Goal: Transaction & Acquisition: Purchase product/service

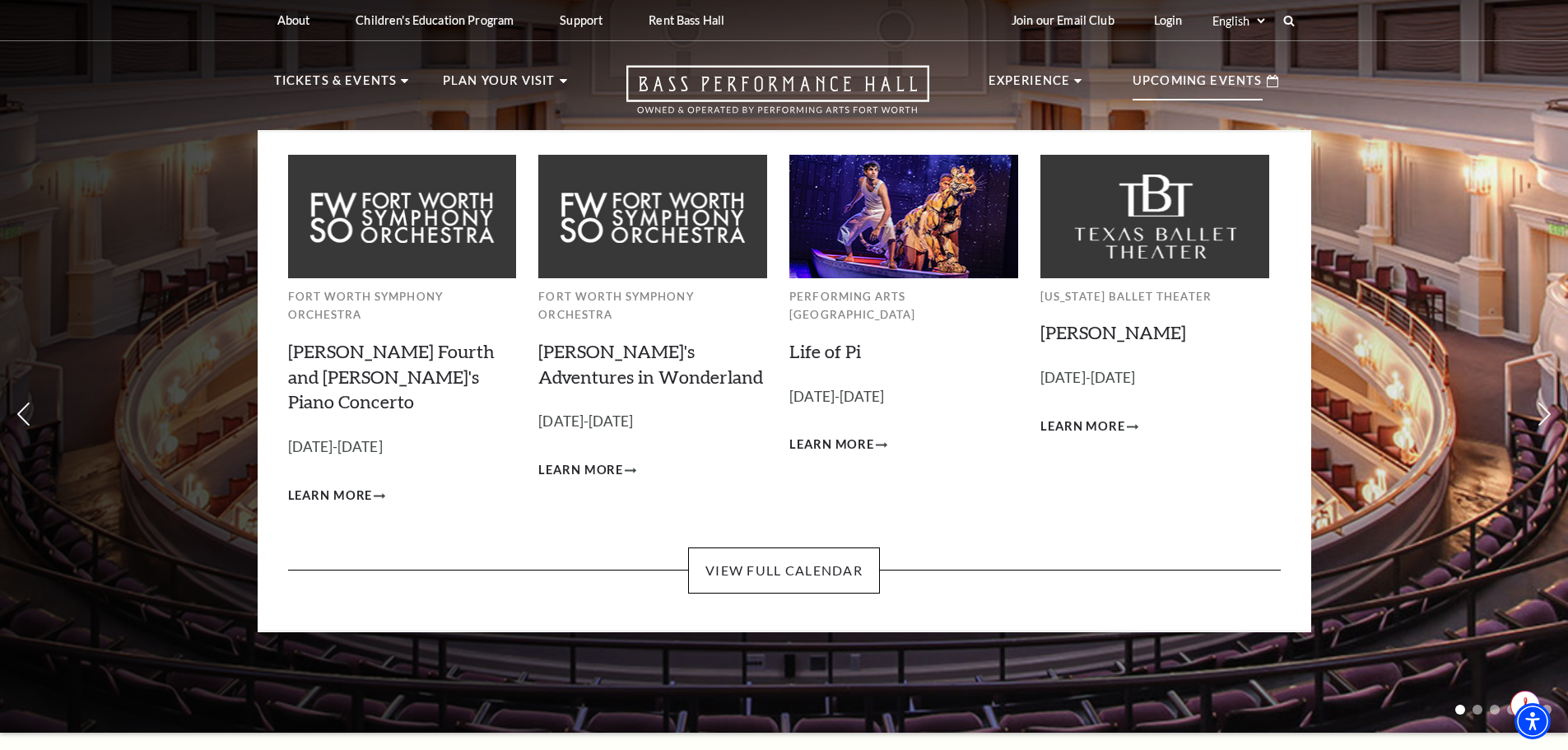
click at [1183, 81] on p "Upcoming Events" at bounding box center [1197, 86] width 130 height 30
click at [778, 548] on link "View Full Calendar" at bounding box center [784, 571] width 192 height 46
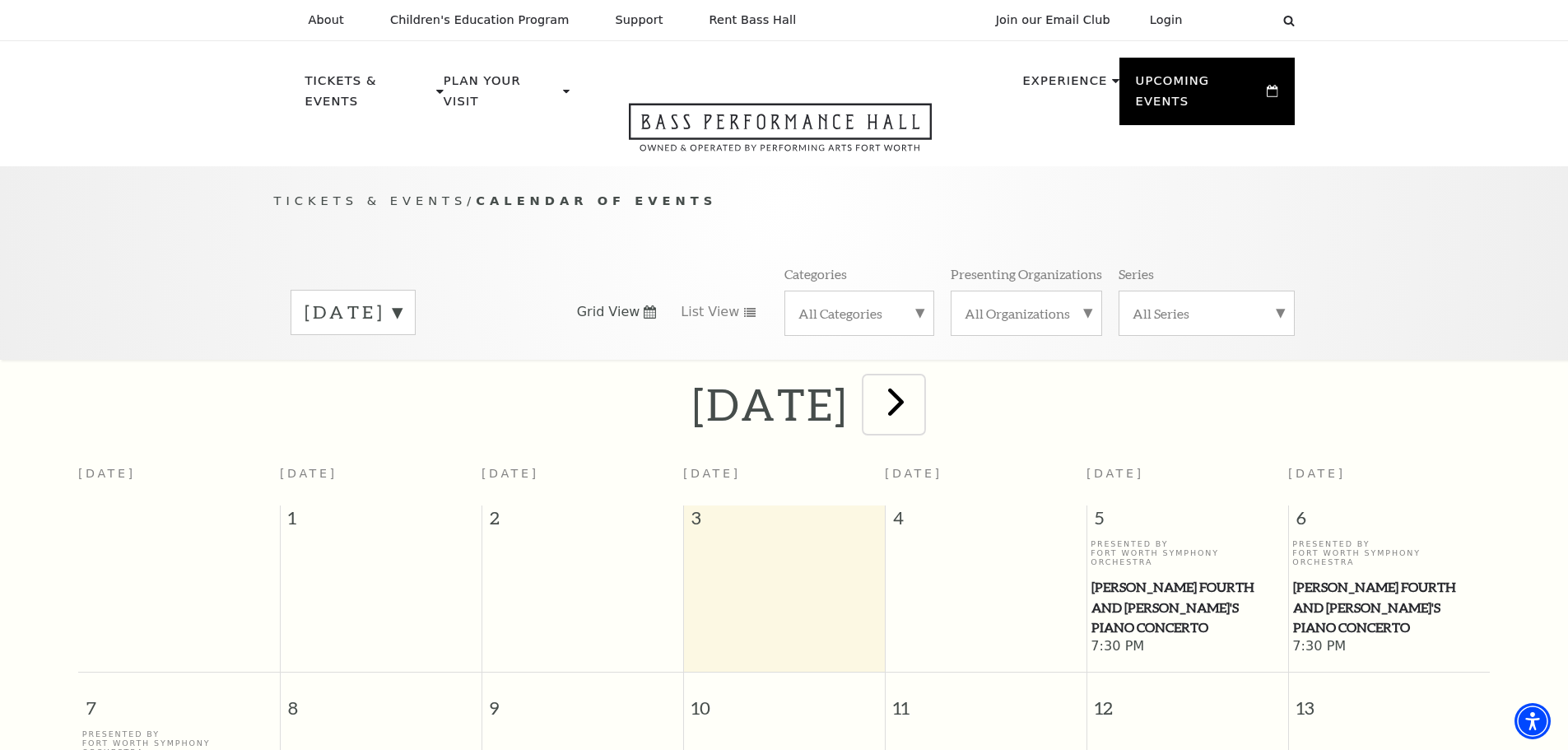
click at [920, 387] on span "next" at bounding box center [896, 401] width 47 height 47
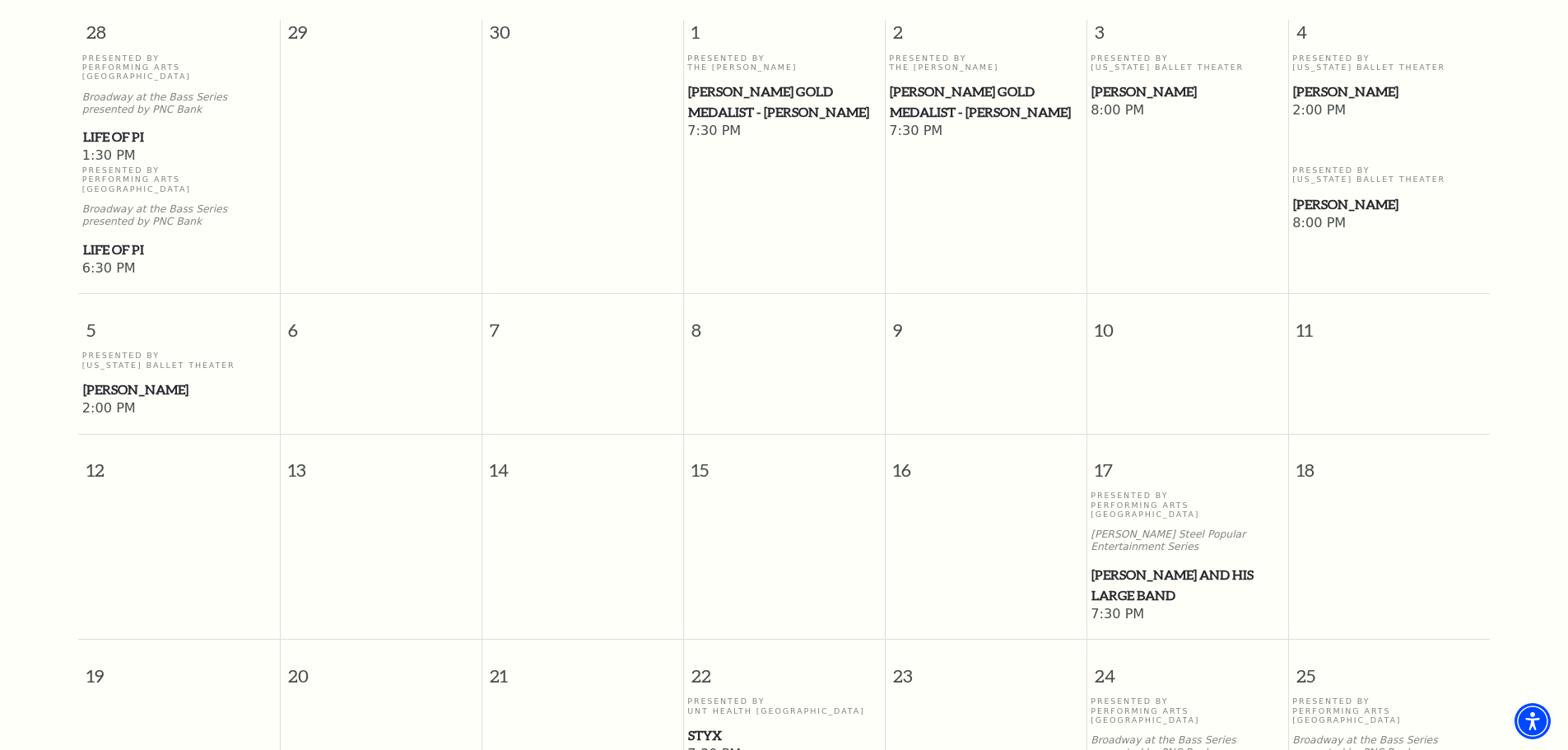
scroll to position [534, 0]
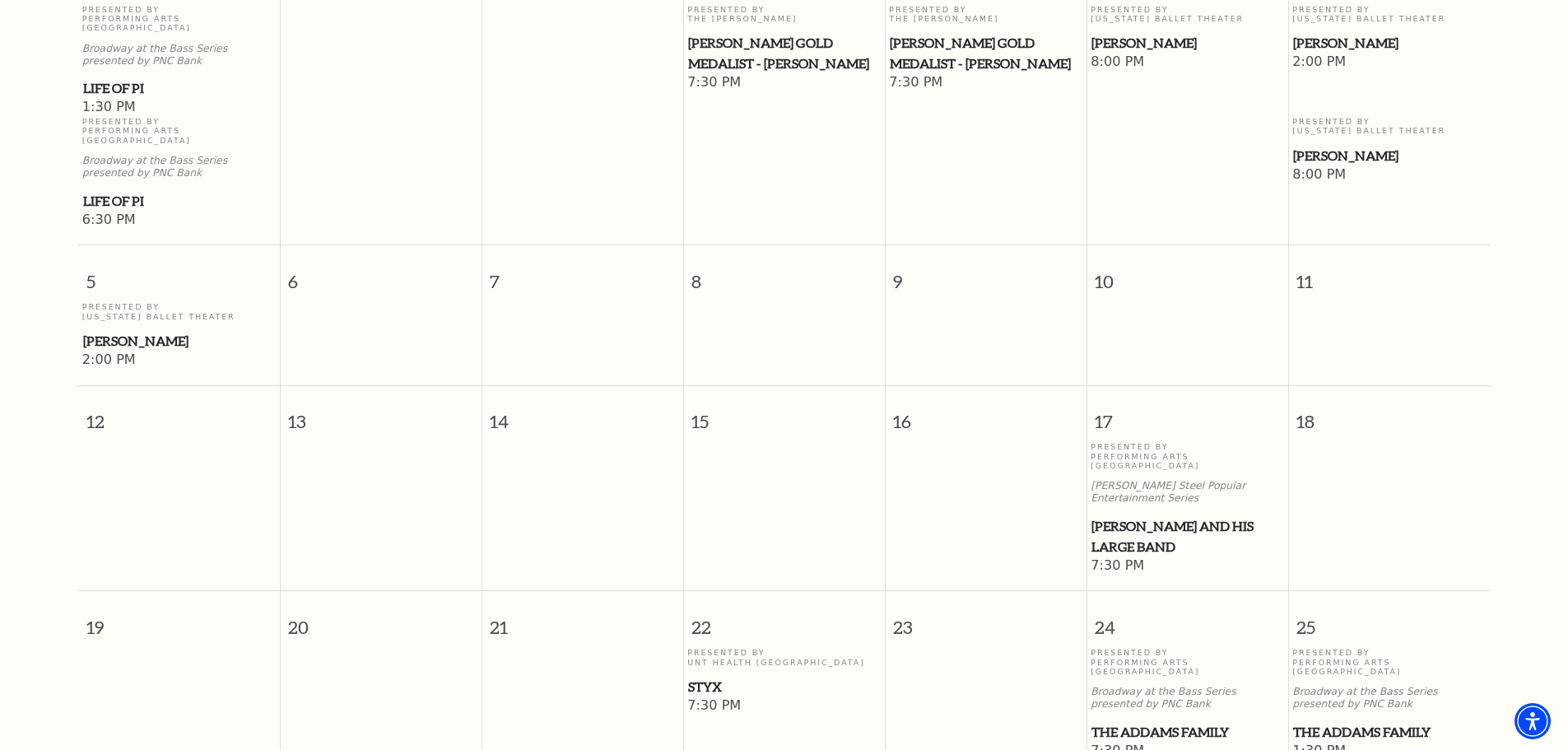
click at [1137, 517] on span "Lyle Lovett and his Large Band" at bounding box center [1187, 537] width 192 height 41
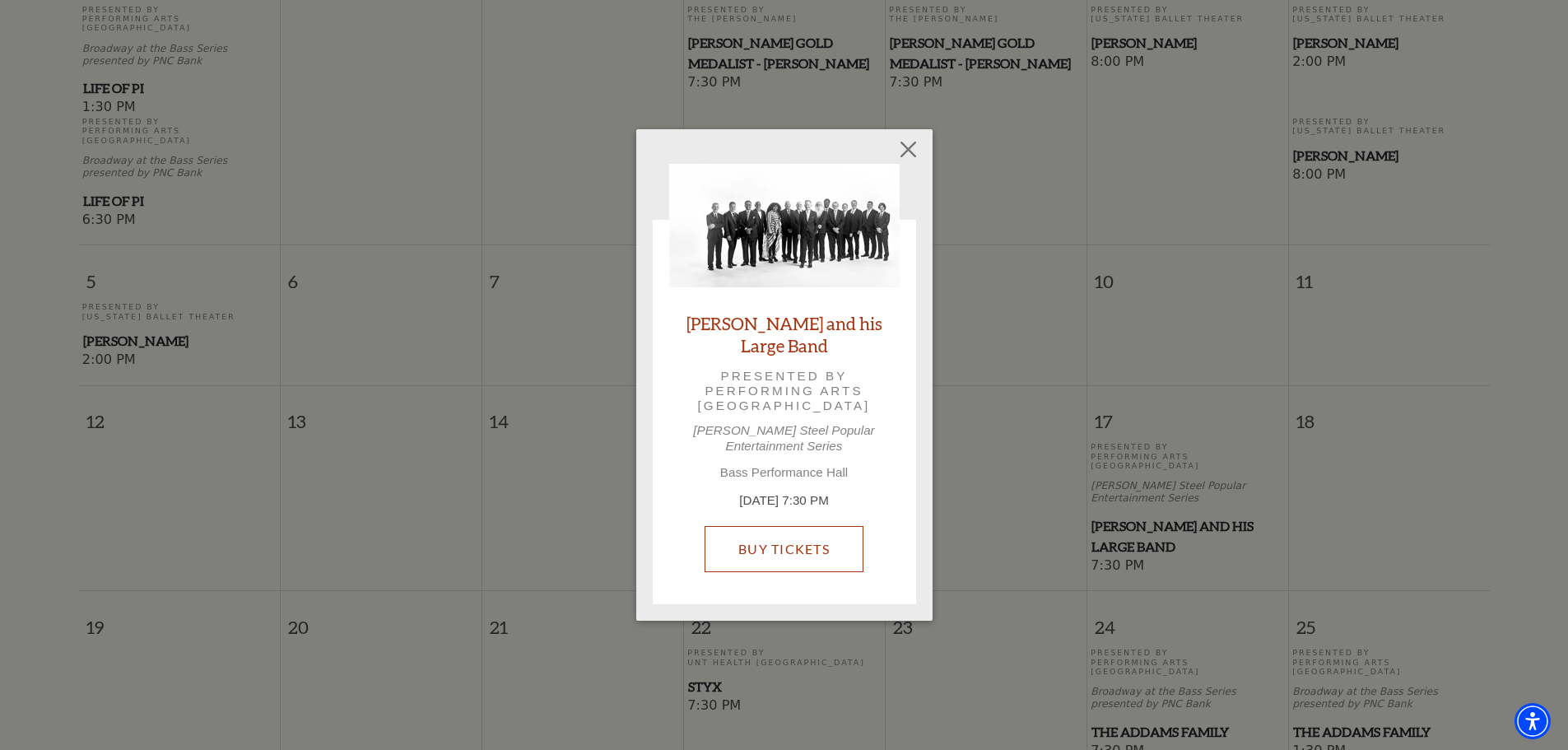
click at [811, 554] on link "Buy Tickets" at bounding box center [784, 549] width 159 height 46
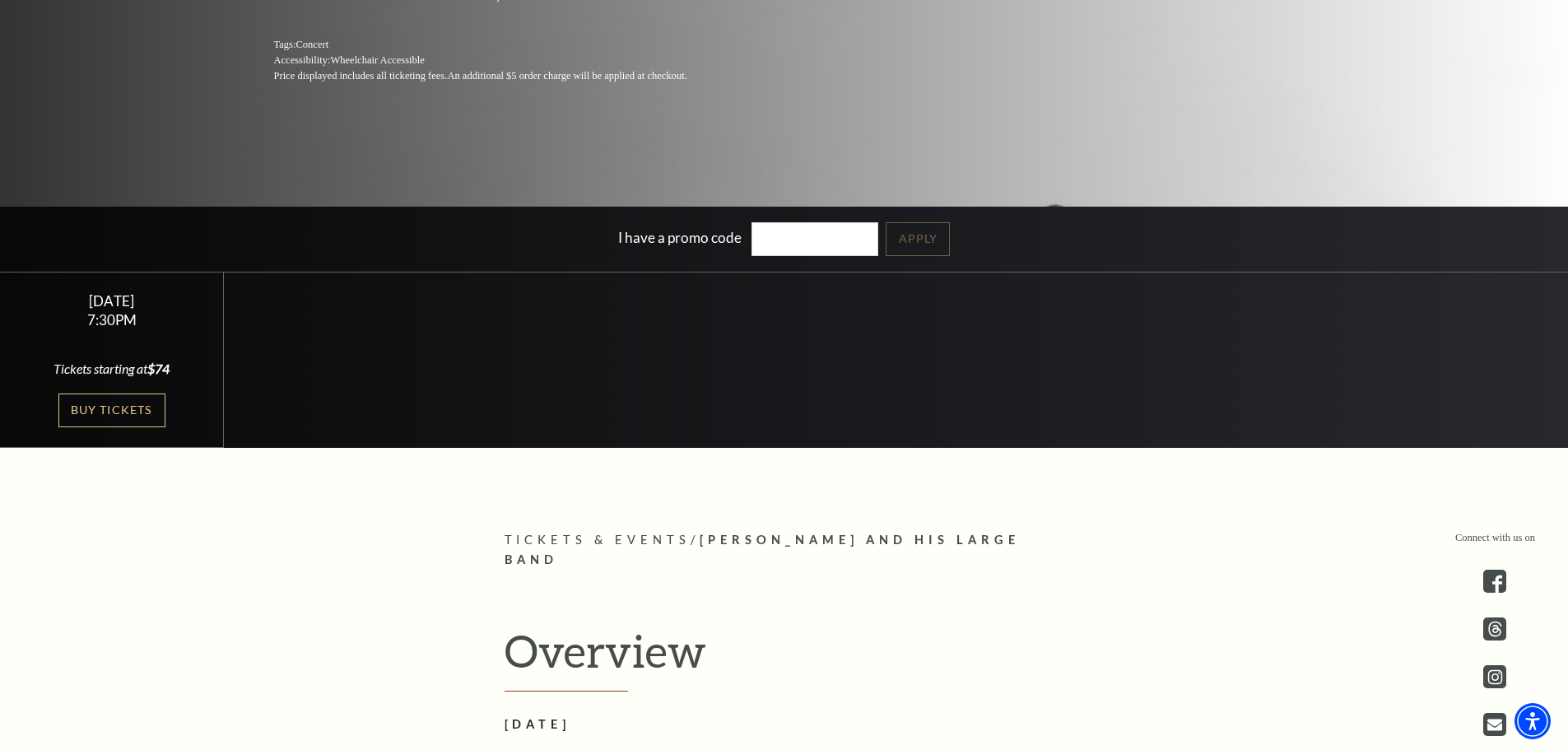
scroll to position [433, 0]
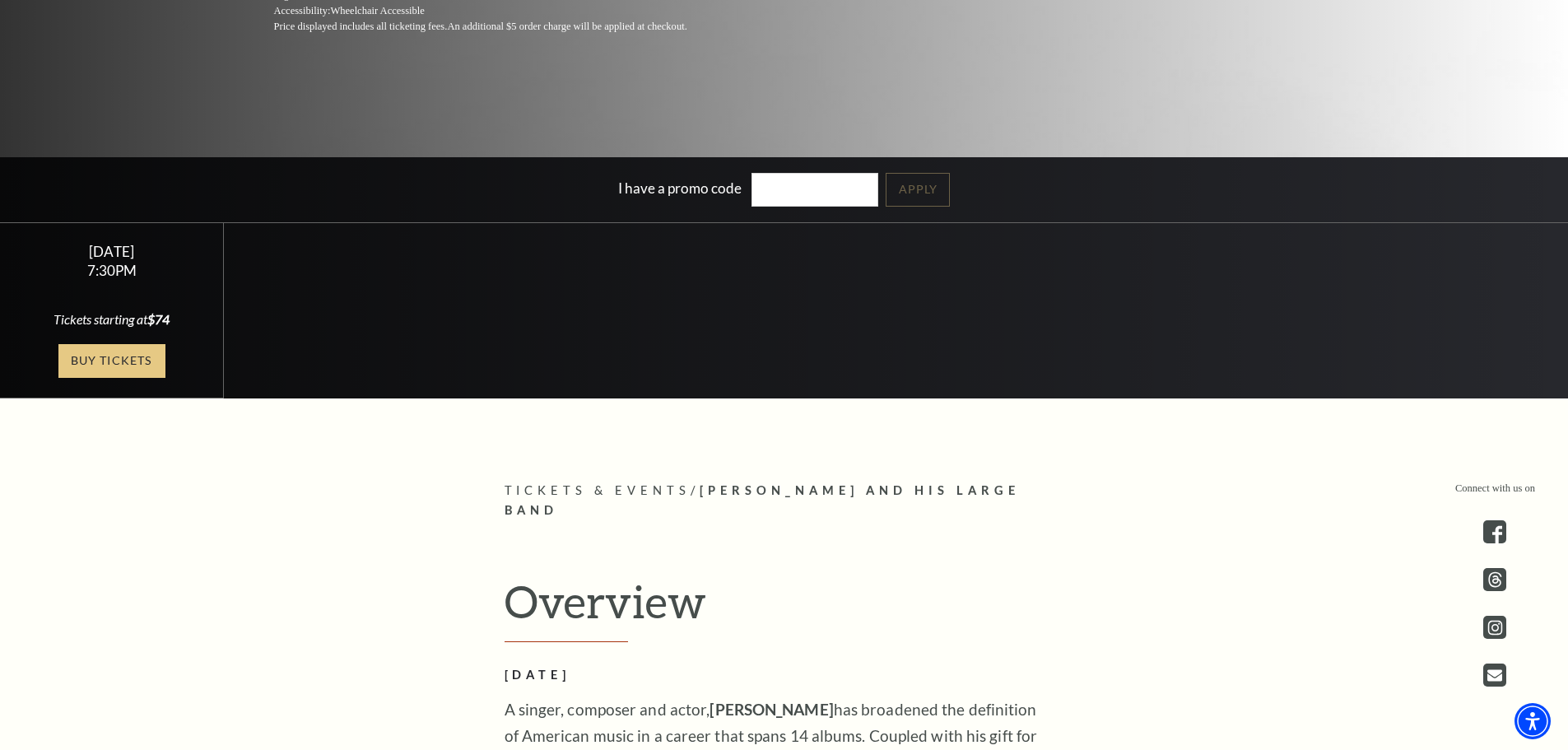
click at [146, 363] on link "Buy Tickets" at bounding box center [112, 361] width 107 height 34
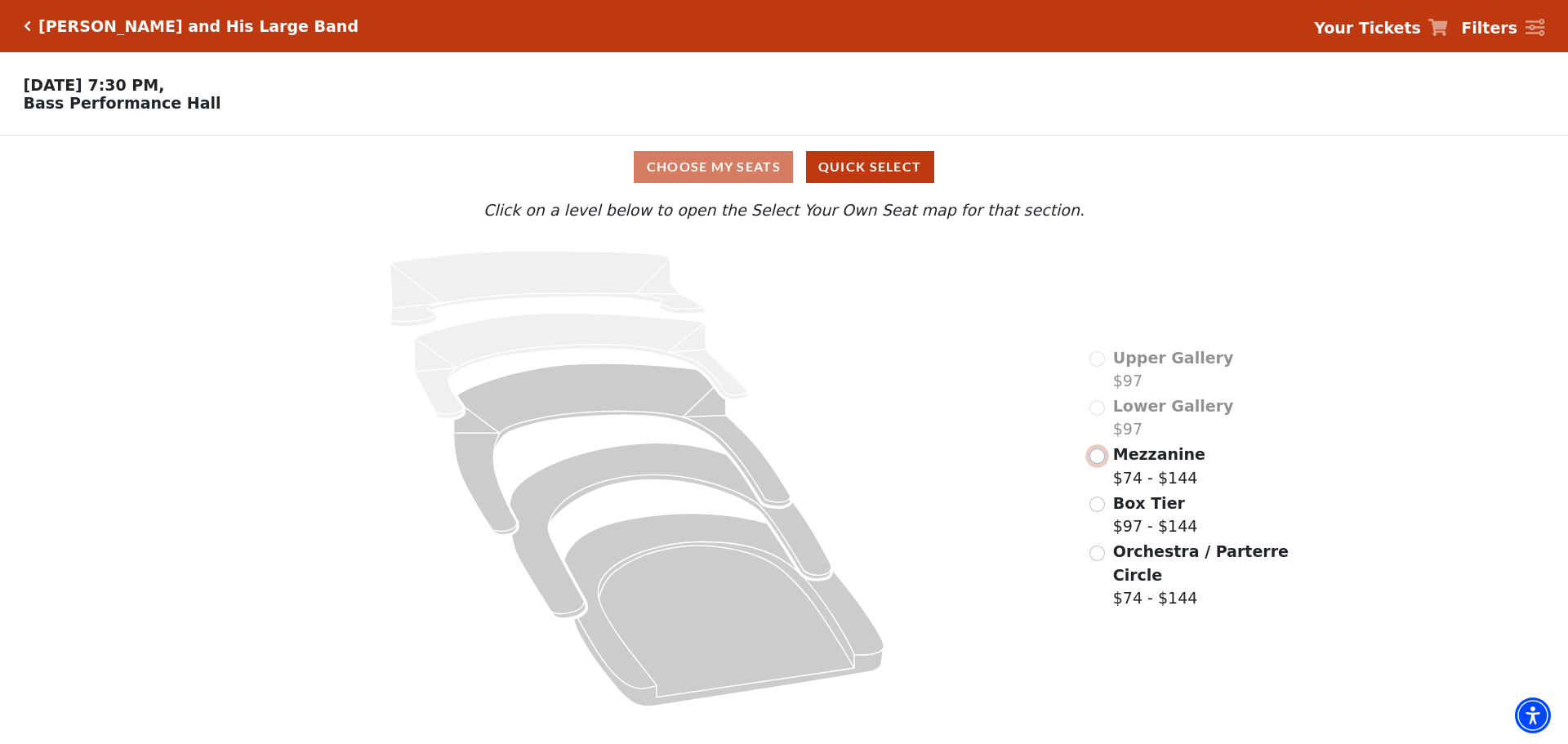
click at [1098, 464] on input "Mezzanine$74 - $144\a" at bounding box center [1097, 456] width 16 height 16
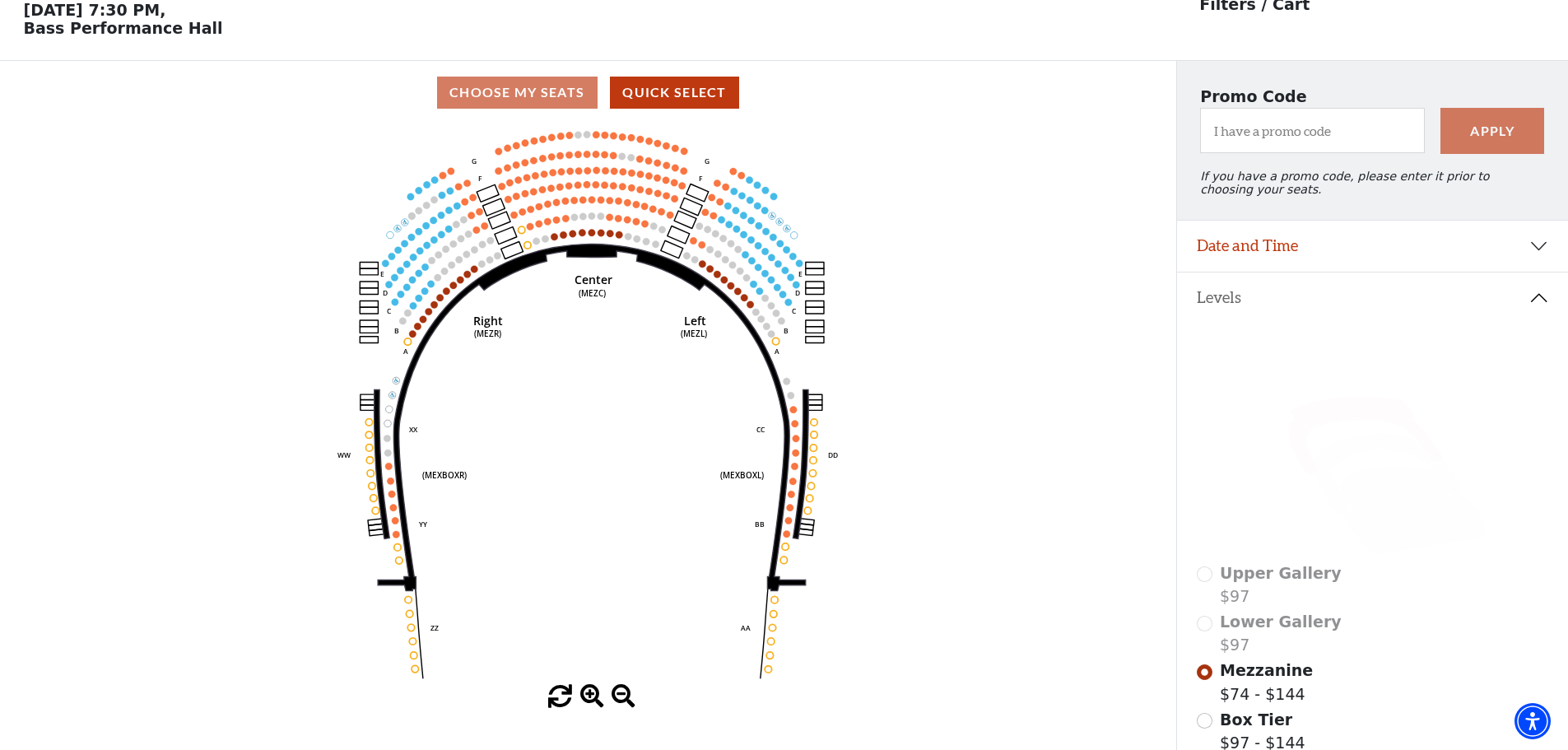
scroll to position [77, 0]
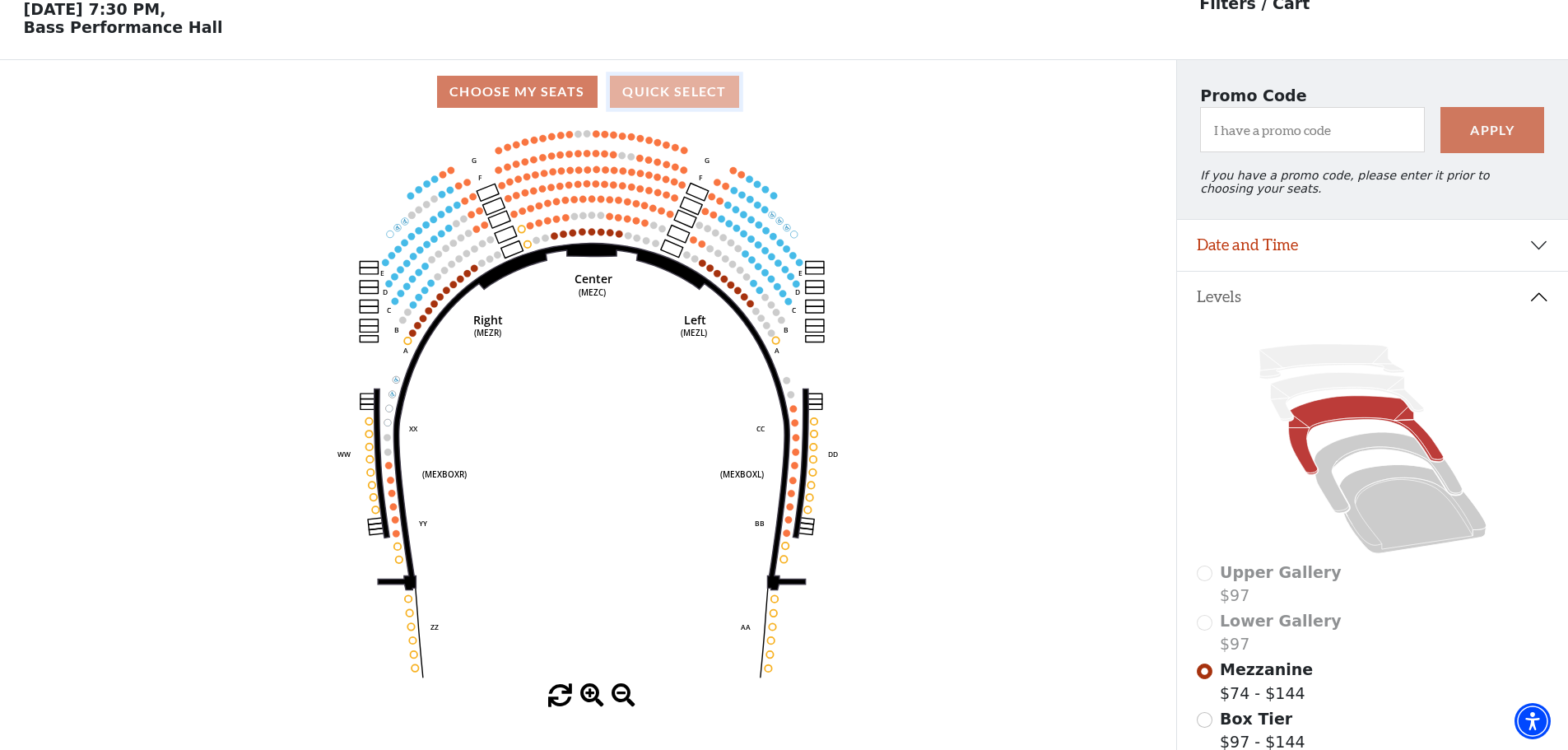
click at [665, 103] on button "Quick Select" at bounding box center [674, 91] width 129 height 32
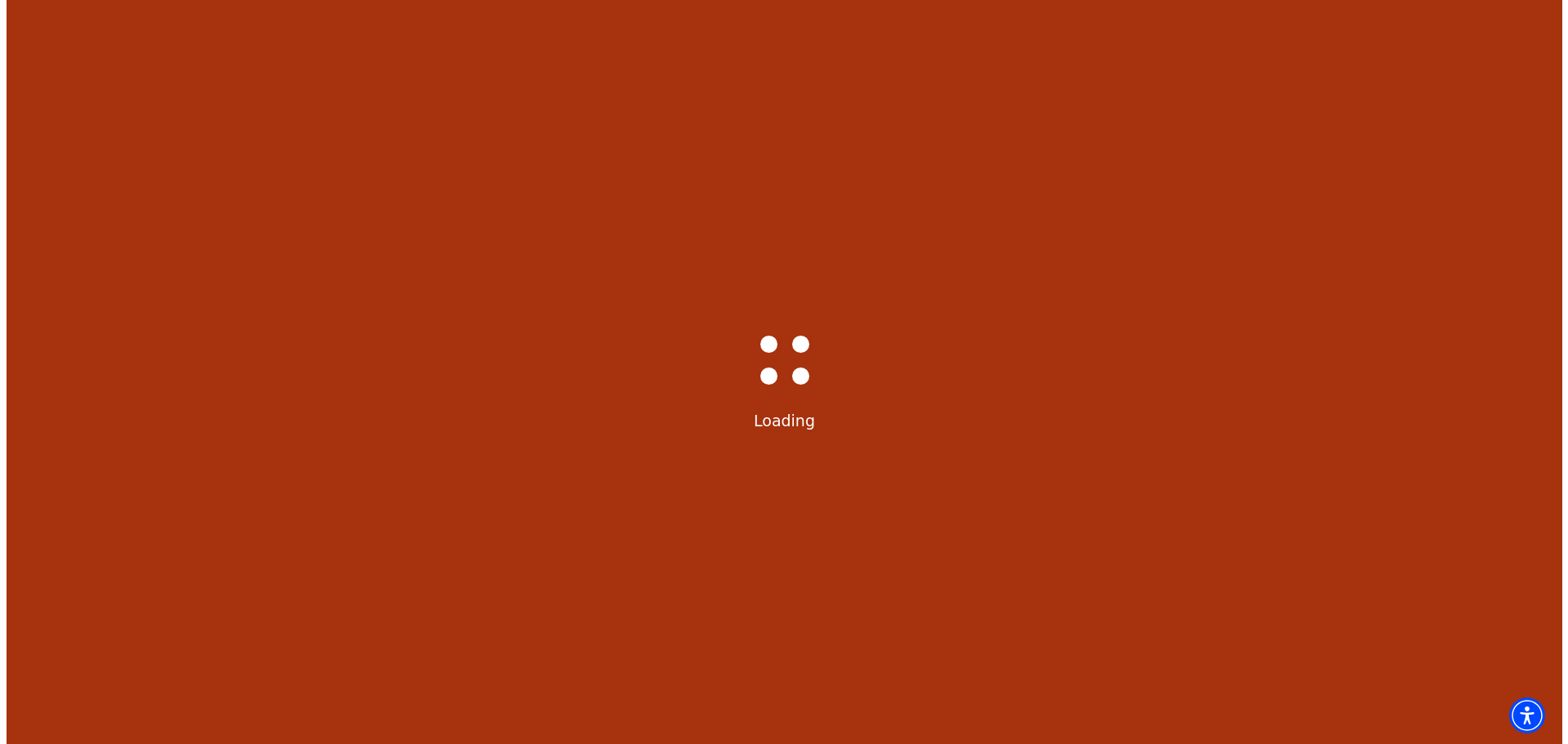
scroll to position [0, 0]
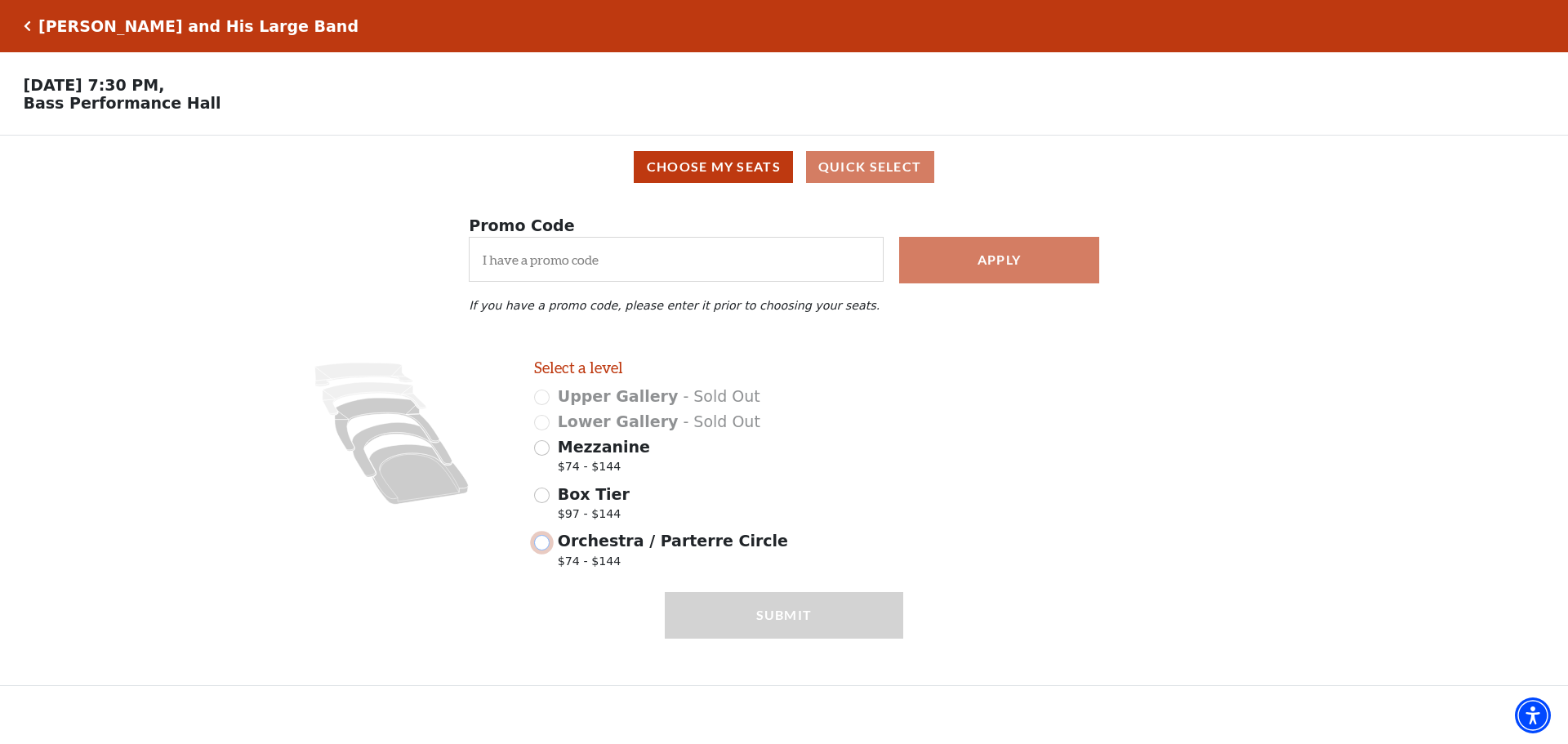
click at [544, 551] on input "Orchestra / Parterre Circle $74 - $144" at bounding box center [542, 543] width 16 height 16
radio input "true"
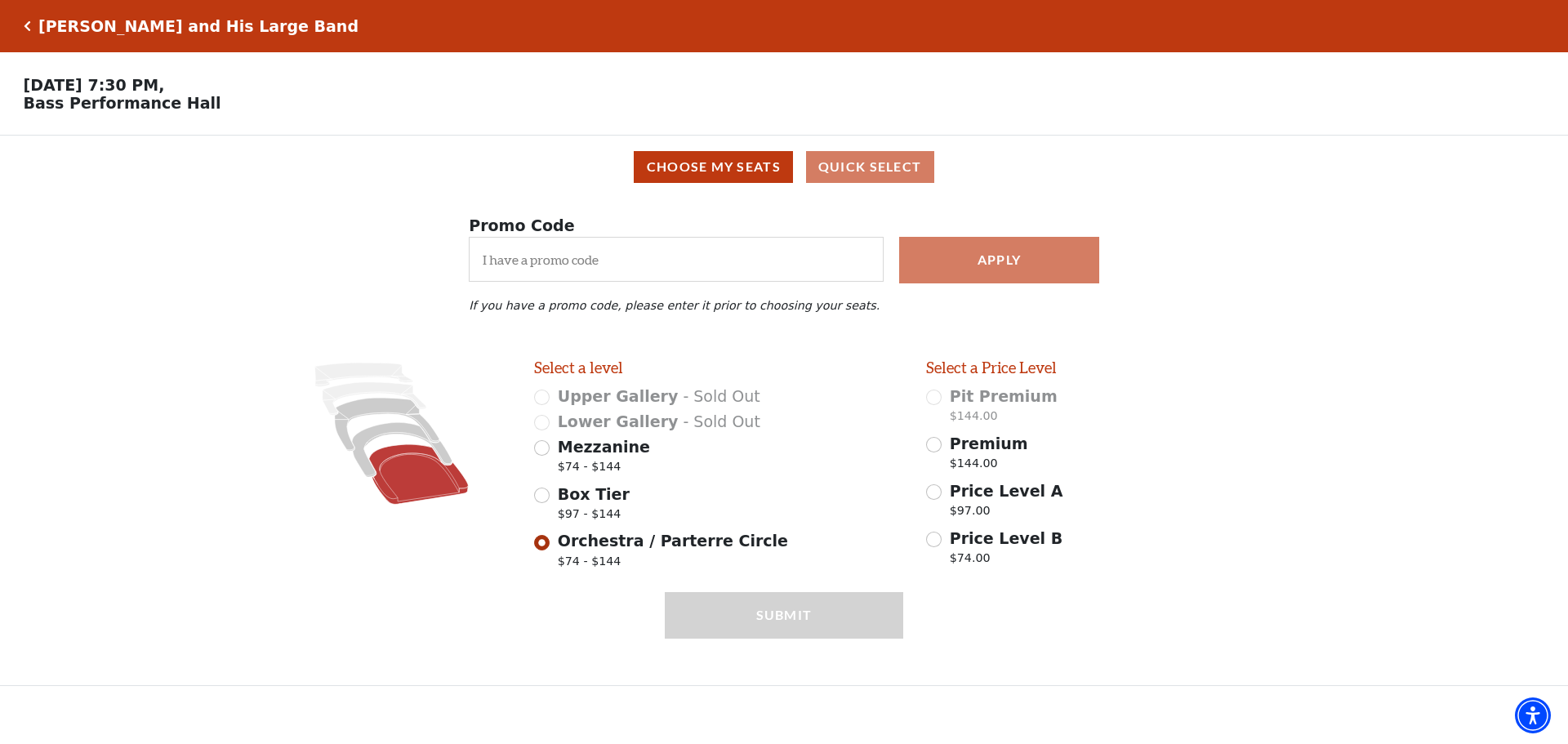
click at [771, 631] on div "Submit" at bounding box center [784, 638] width 238 height 92
click at [1166, 566] on div "Price Level B $74.00" at bounding box center [1110, 550] width 369 height 46
click at [928, 547] on input "Price Level B $74.00" at bounding box center [933, 539] width 16 height 16
radio input "true"
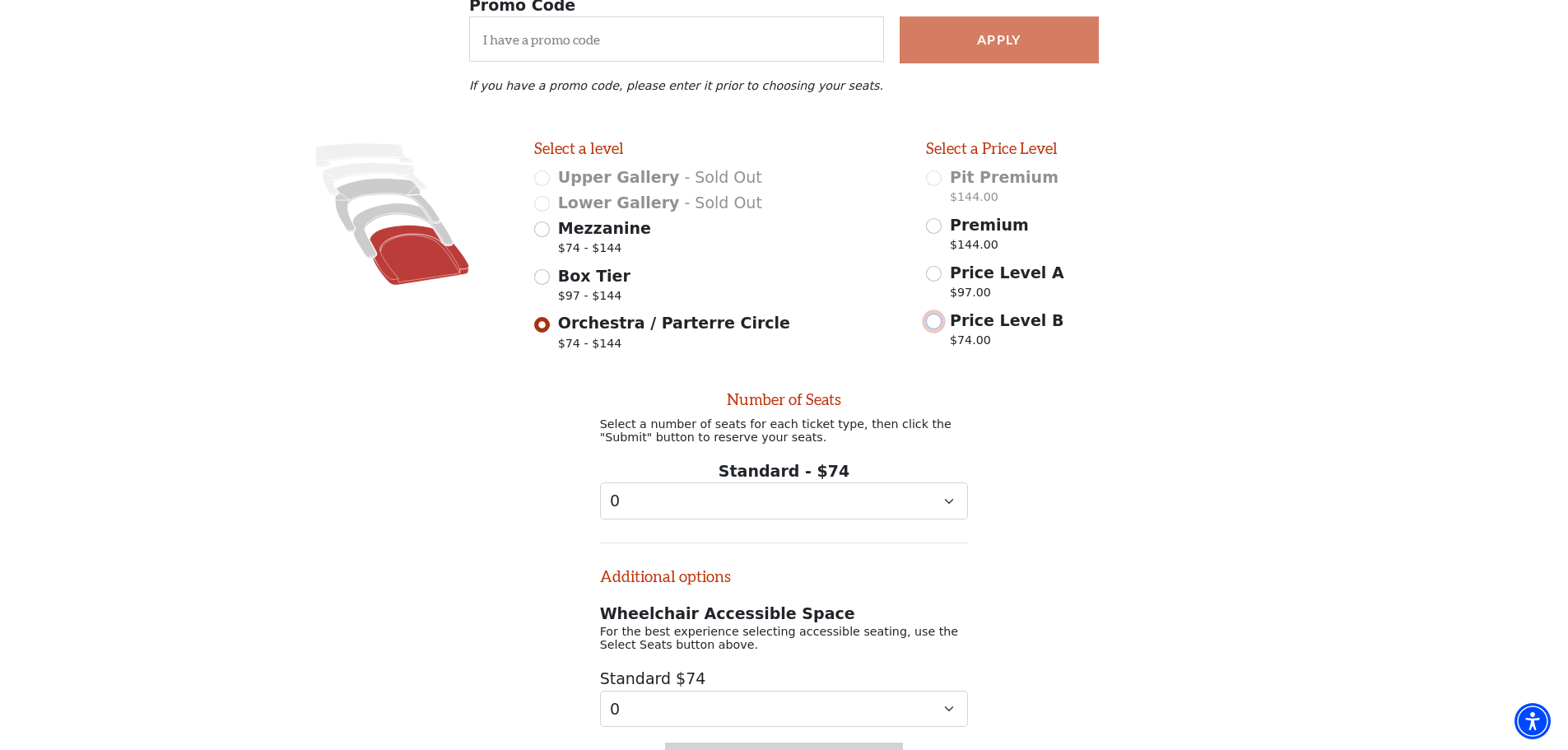
scroll to position [344, 0]
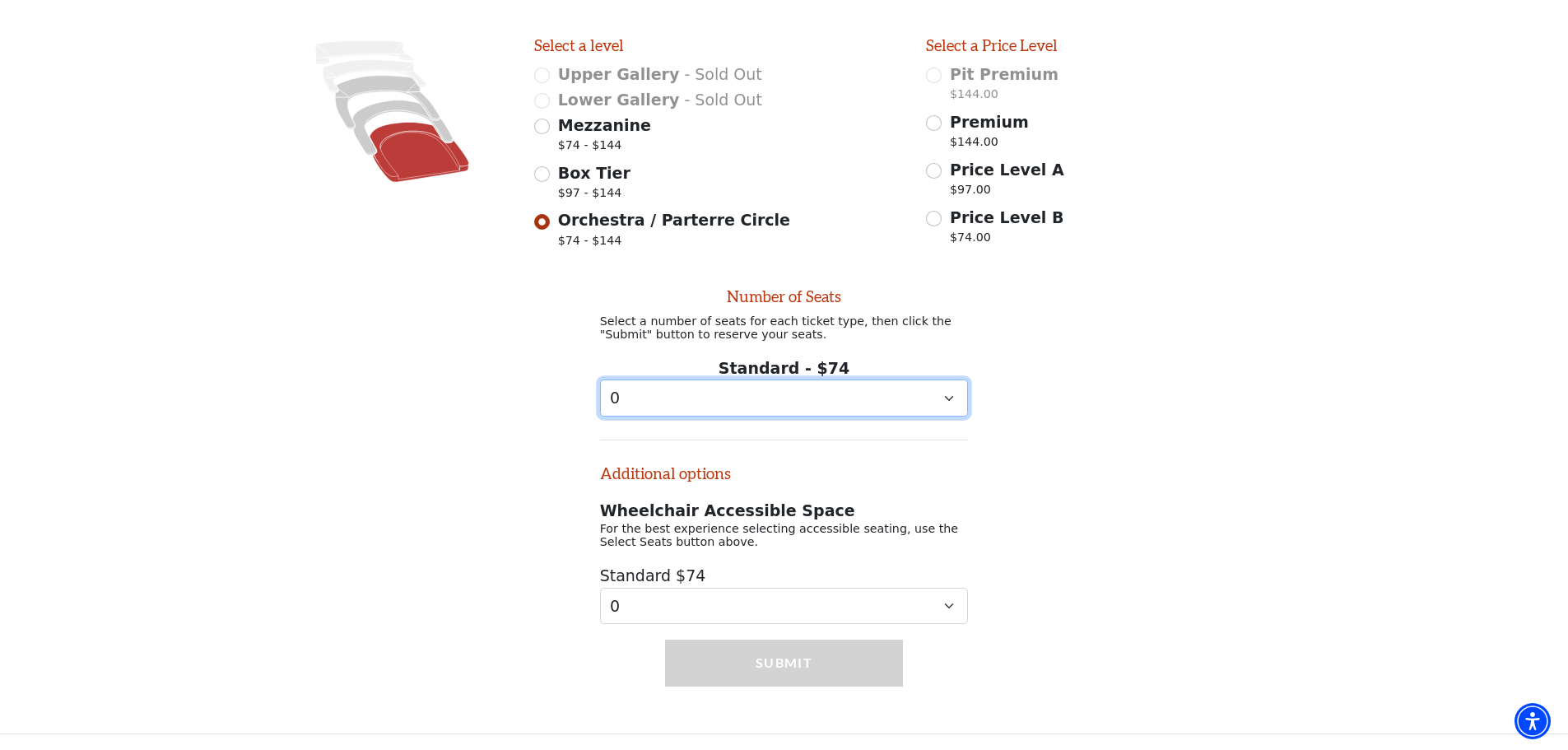
click at [877, 406] on select "0 1 2 3 4 5 6 7 8 9" at bounding box center [785, 398] width 369 height 37
select select "2"
click at [600, 379] on select "0 1 2 3 4 5 6 7 8 9" at bounding box center [785, 398] width 369 height 37
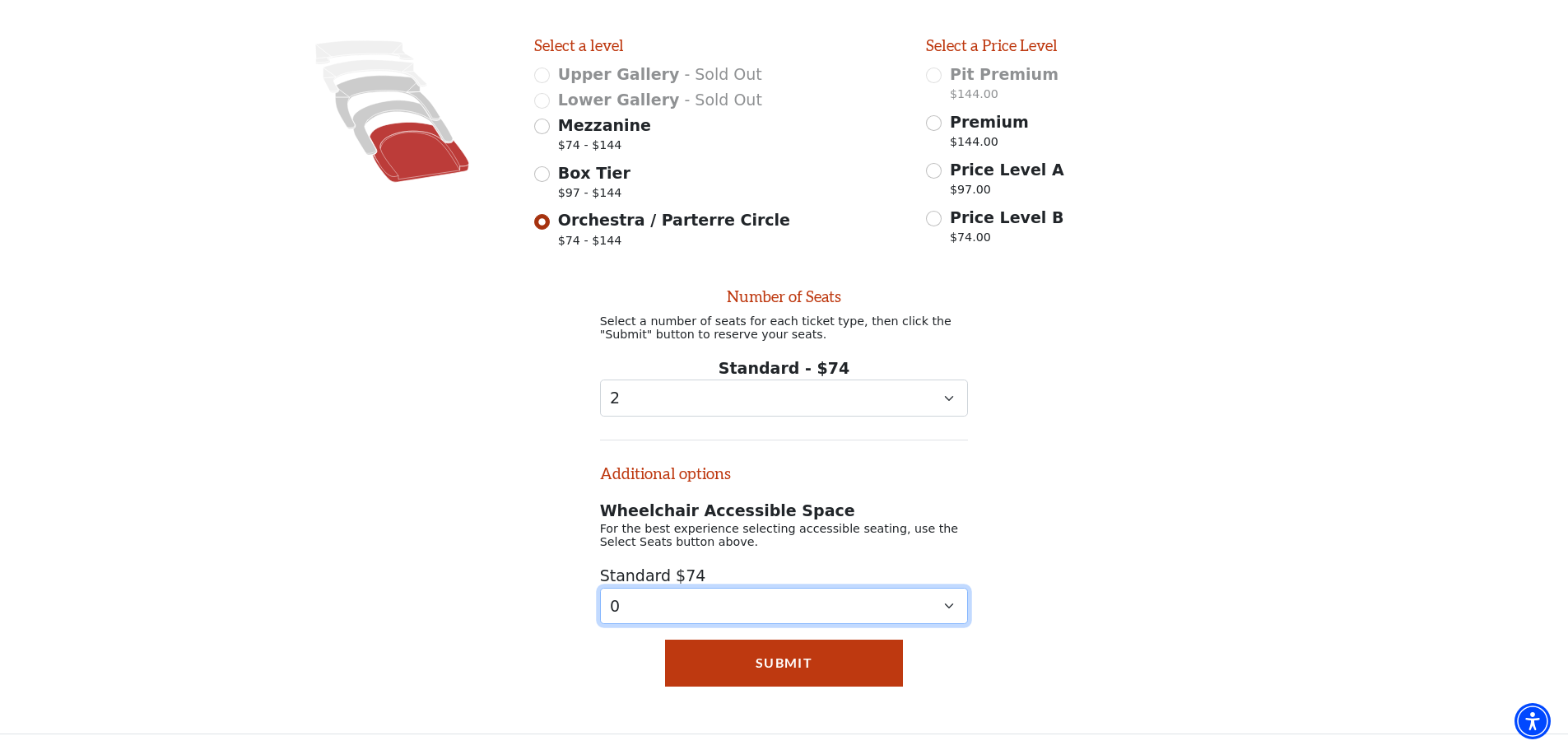
click at [809, 612] on select "0 1 2 3 4 5 6 7 8 9" at bounding box center [785, 606] width 369 height 37
click at [600, 588] on select "0 1 2 3 4 5 6 7 8 9" at bounding box center [785, 606] width 369 height 37
click at [874, 607] on select "0 1 2 3 4 5 6 7 8 9" at bounding box center [785, 606] width 369 height 37
select select "0"
click at [600, 588] on select "0 1 2 3 4 5 6 7 8 9" at bounding box center [785, 606] width 369 height 37
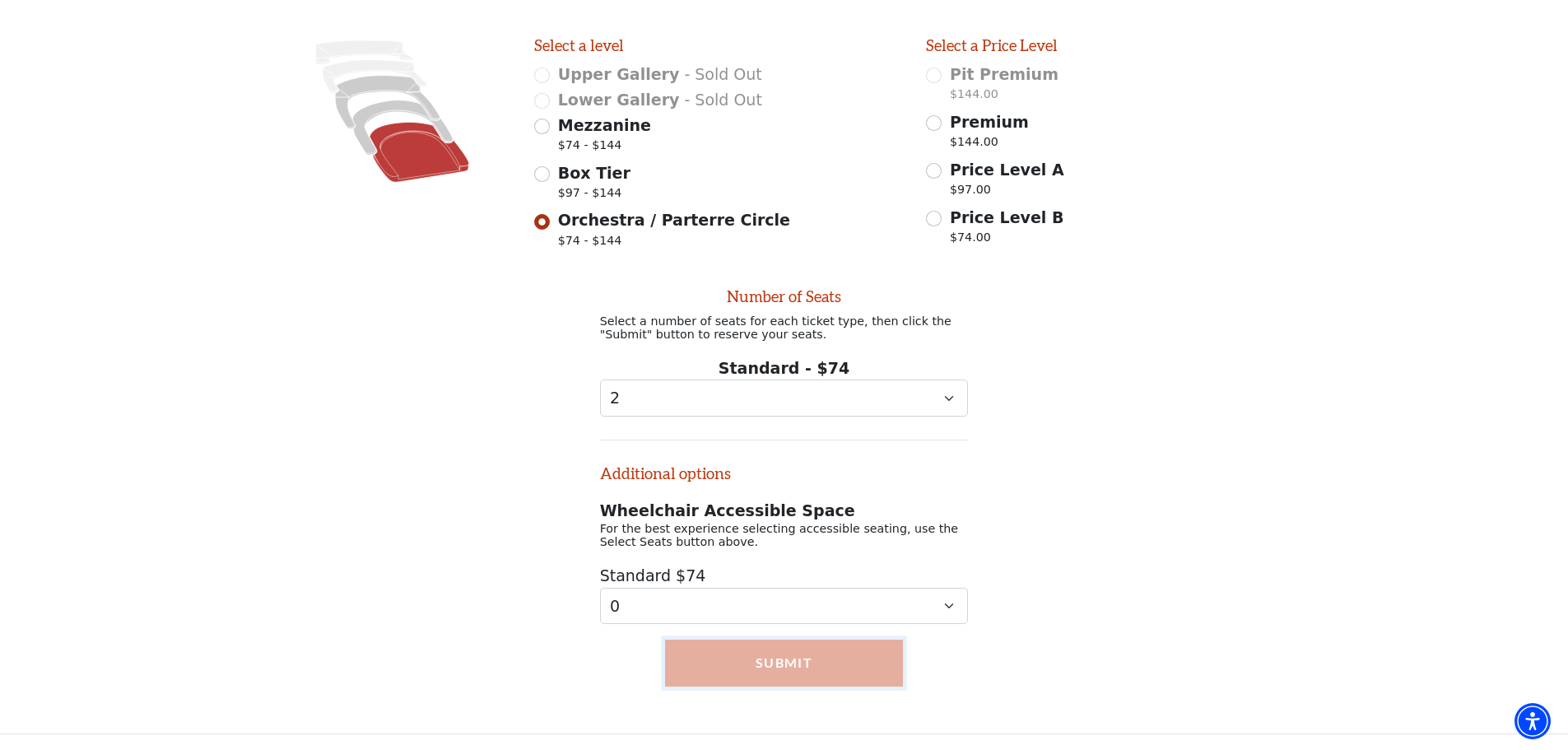
click at [813, 659] on button "Submit" at bounding box center [784, 662] width 238 height 46
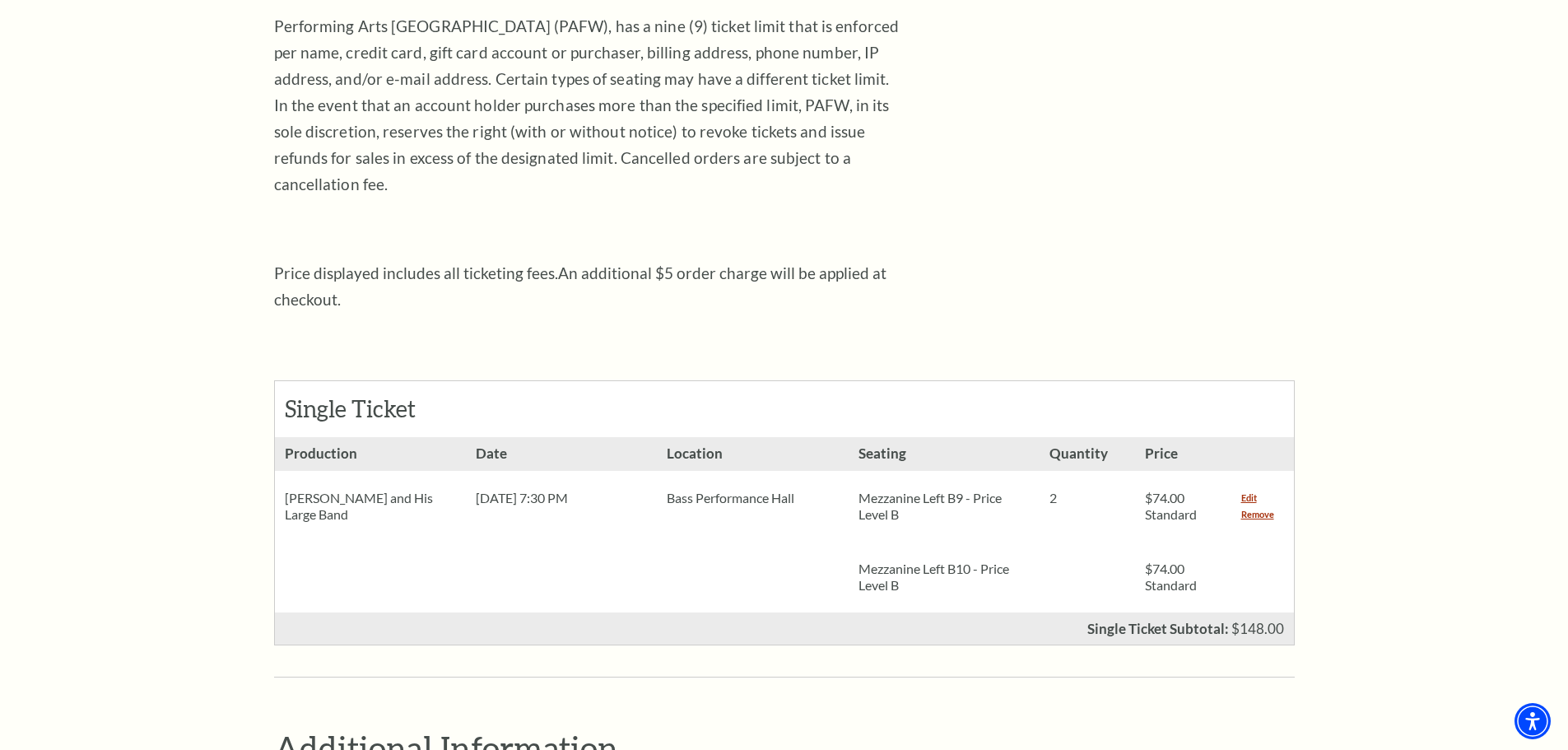
scroll to position [479, 0]
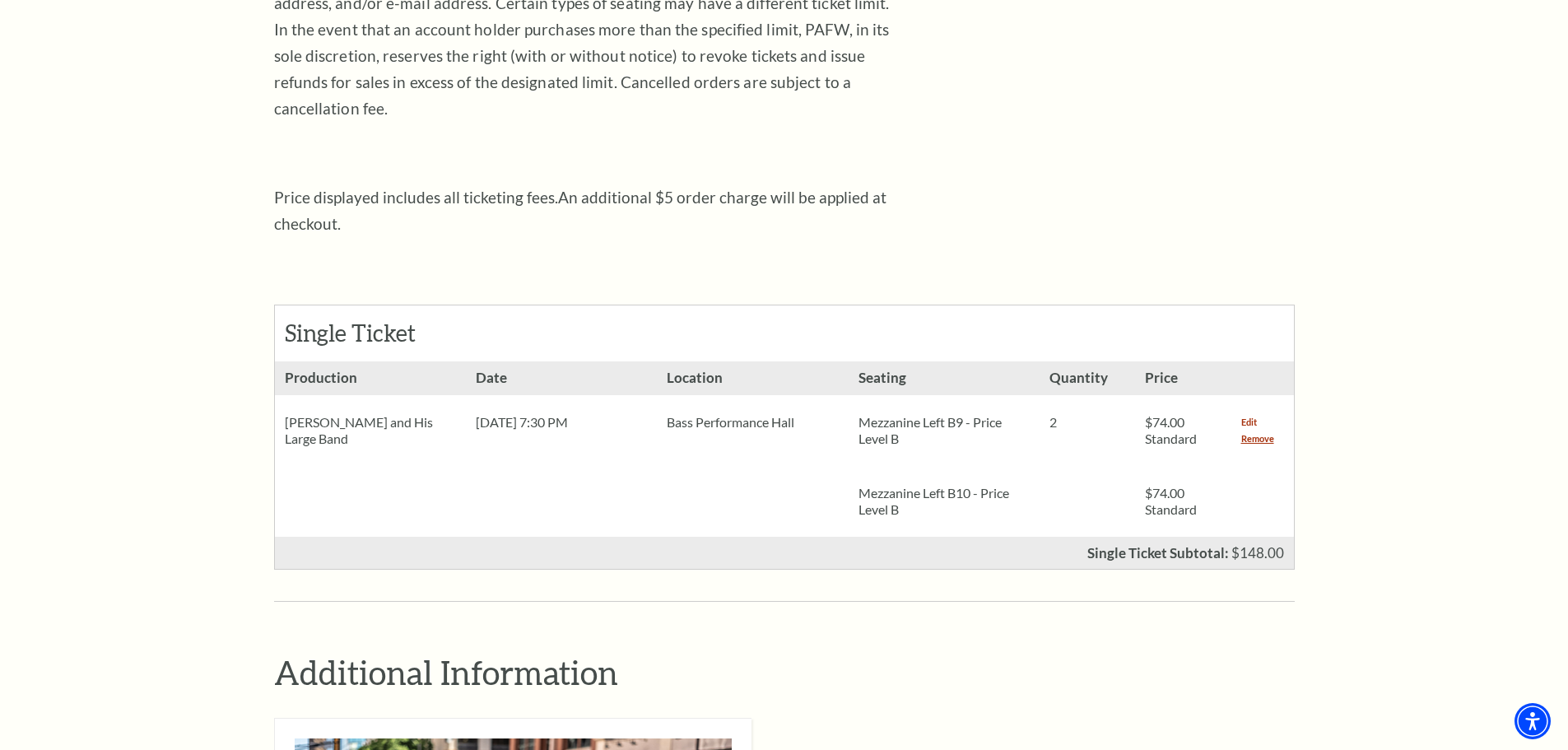
click at [1245, 414] on link "Edit" at bounding box center [1249, 423] width 16 height 17
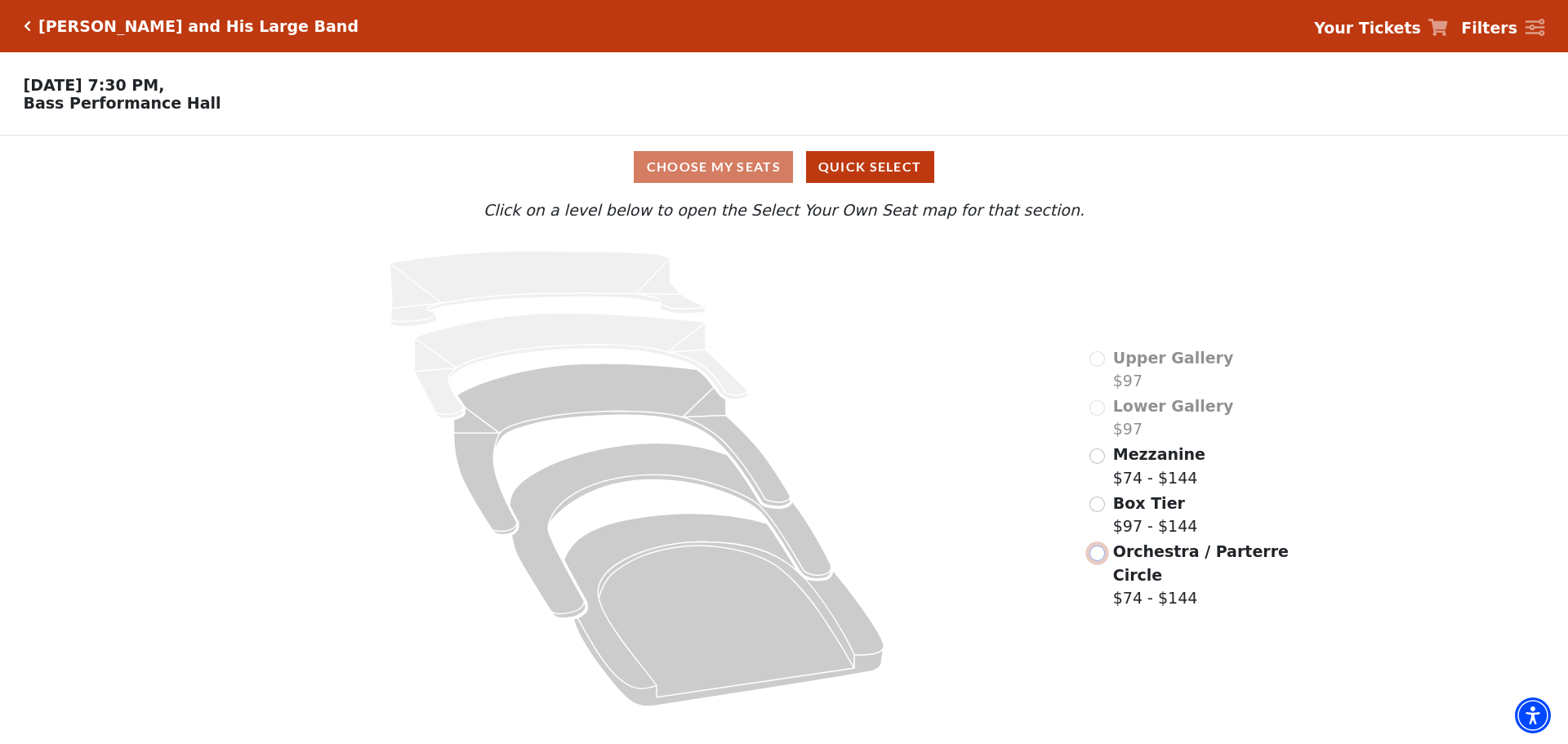
click at [1101, 545] on input "Orchestra / Parterre Circle$74 - $144\a" at bounding box center [1097, 553] width 16 height 16
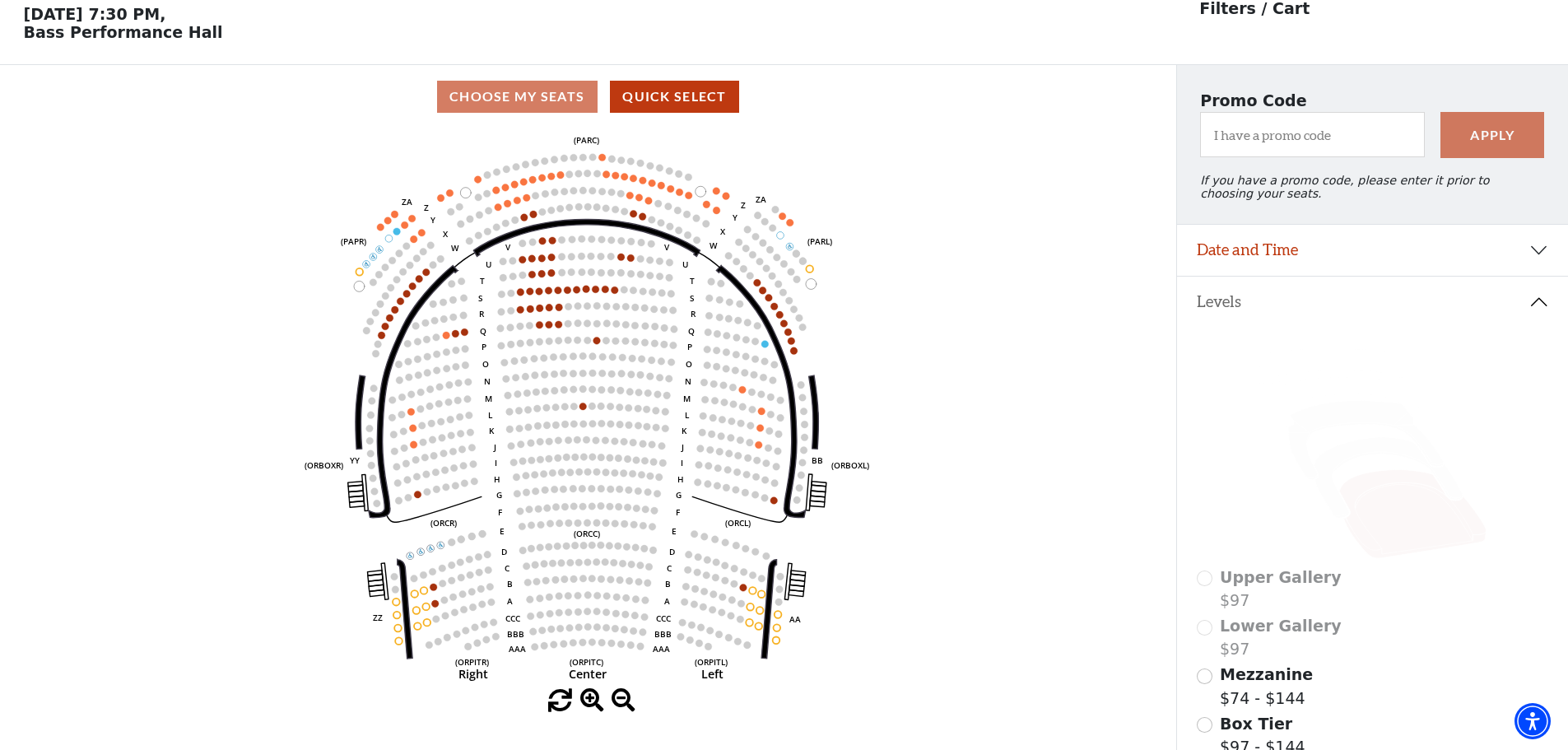
scroll to position [77, 0]
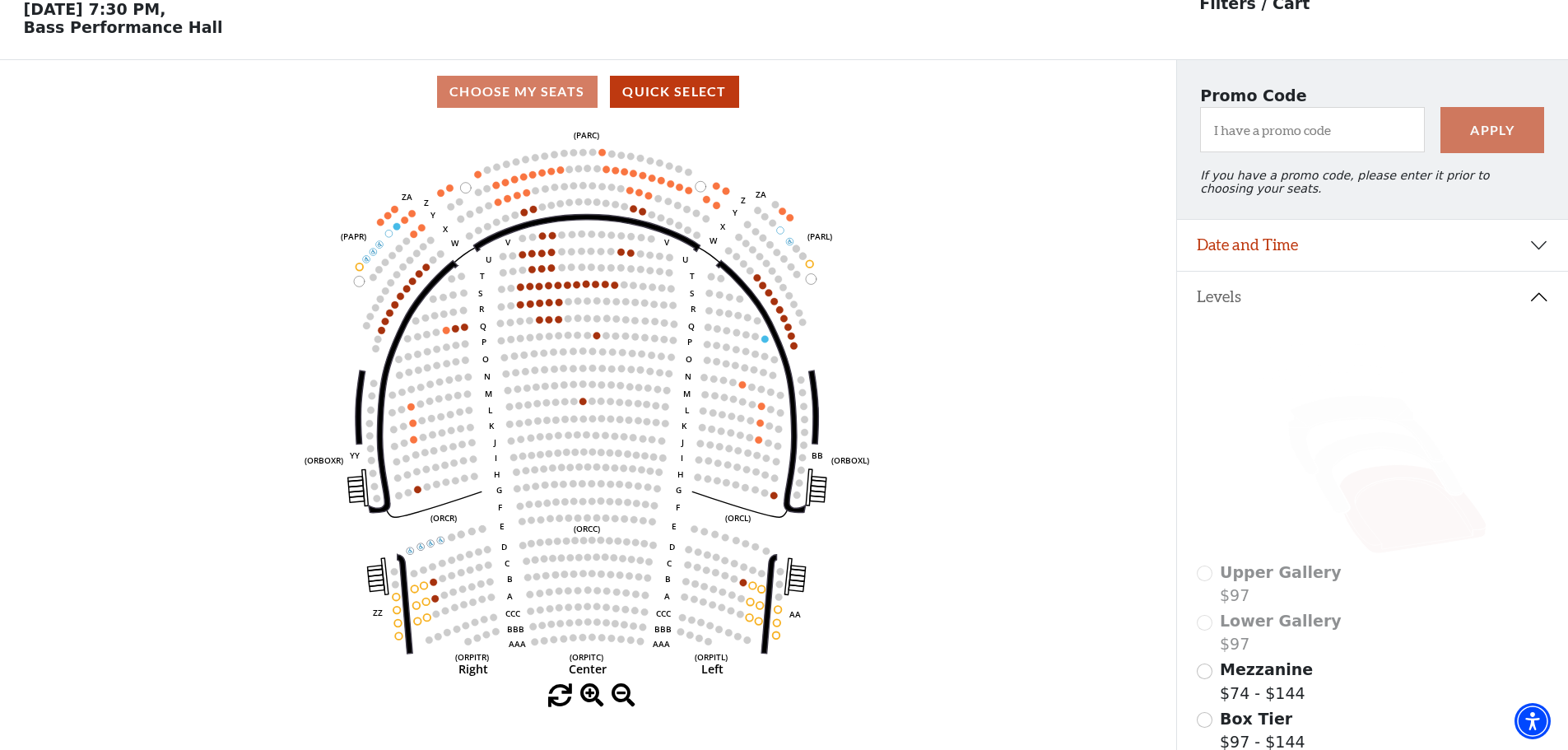
click at [563, 100] on div "Choose My Seats Quick Select" at bounding box center [588, 91] width 1176 height 32
click at [1205, 679] on input "Mezzanine$74 - $144\a" at bounding box center [1205, 671] width 16 height 16
